Goal: Information Seeking & Learning: Learn about a topic

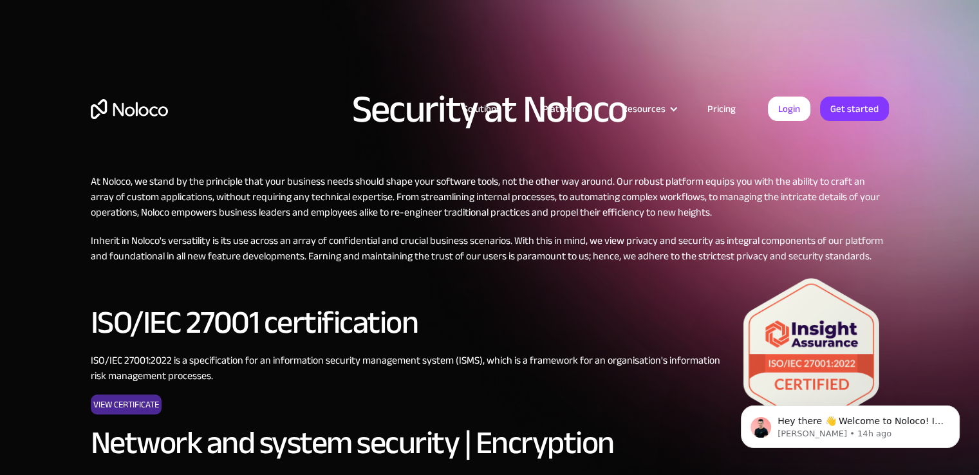
drag, startPoint x: 207, startPoint y: 124, endPoint x: 471, endPoint y: 133, distance: 264.7
click at [546, 155] on div "Solutions Use Cases Business Types Project Management Keep track of customers, …" at bounding box center [490, 95] width 824 height 127
drag, startPoint x: 357, startPoint y: 115, endPoint x: 344, endPoint y: 158, distance: 45.2
click at [388, 155] on div "Solutions Use Cases Business Types Project Management Keep track of customers, …" at bounding box center [490, 95] width 824 height 127
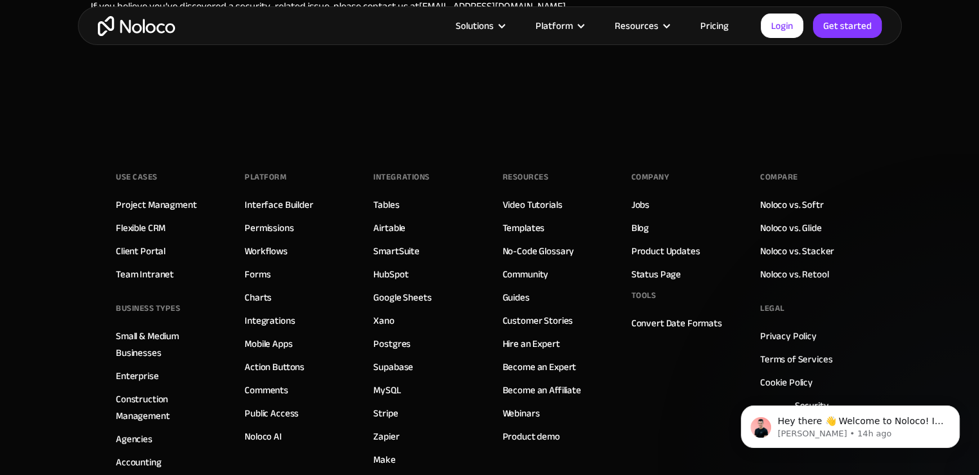
scroll to position [875, 0]
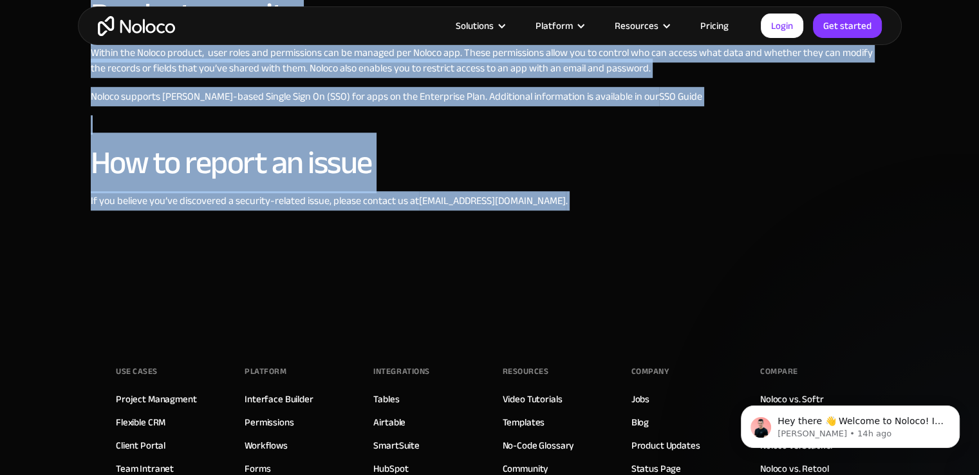
drag, startPoint x: 88, startPoint y: 180, endPoint x: 364, endPoint y: 191, distance: 275.7
copy div "At Noloco, we stand by the principle that your business needs should shape your…"
